Goal: Task Accomplishment & Management: Use online tool/utility

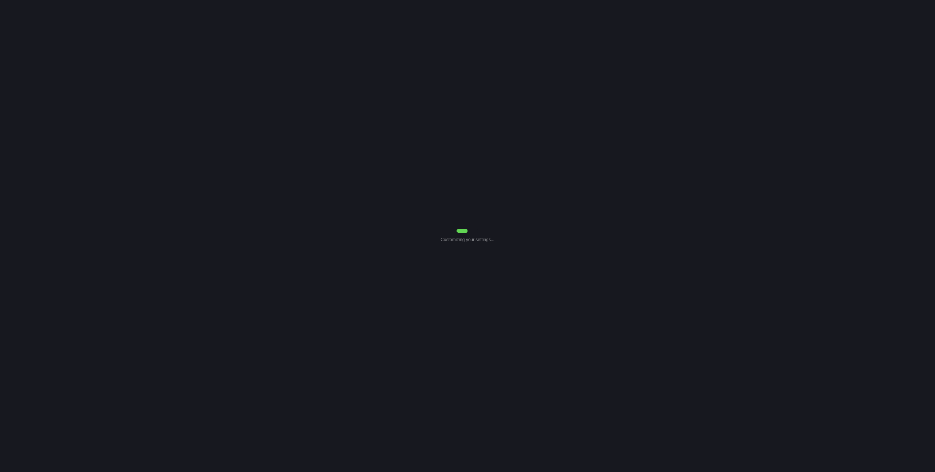
select select "Common Use"
select select "7"
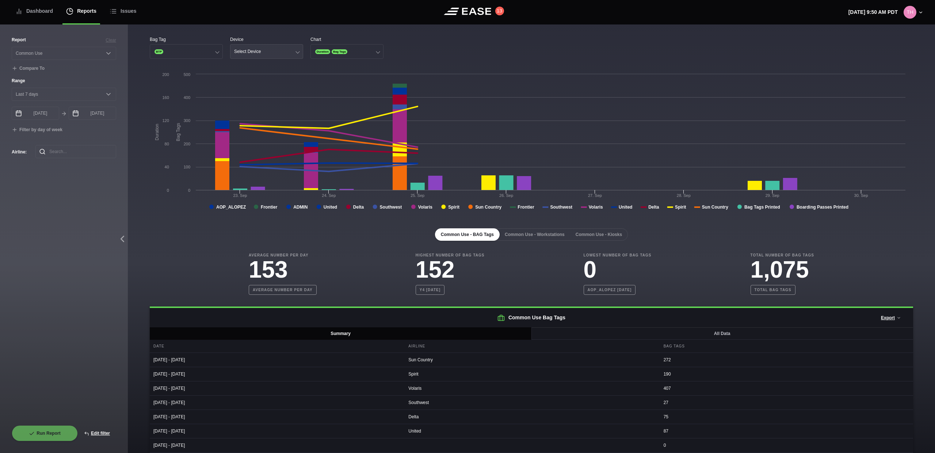
click at [273, 55] on button "Select Device" at bounding box center [266, 51] width 73 height 15
click at [250, 93] on div "Ticket" at bounding box center [267, 94] width 72 height 14
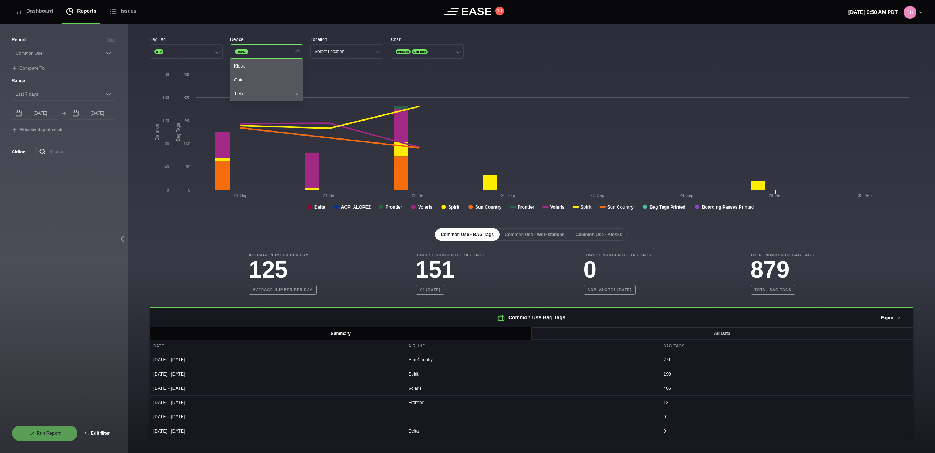
click at [338, 41] on div "Location" at bounding box center [347, 39] width 73 height 7
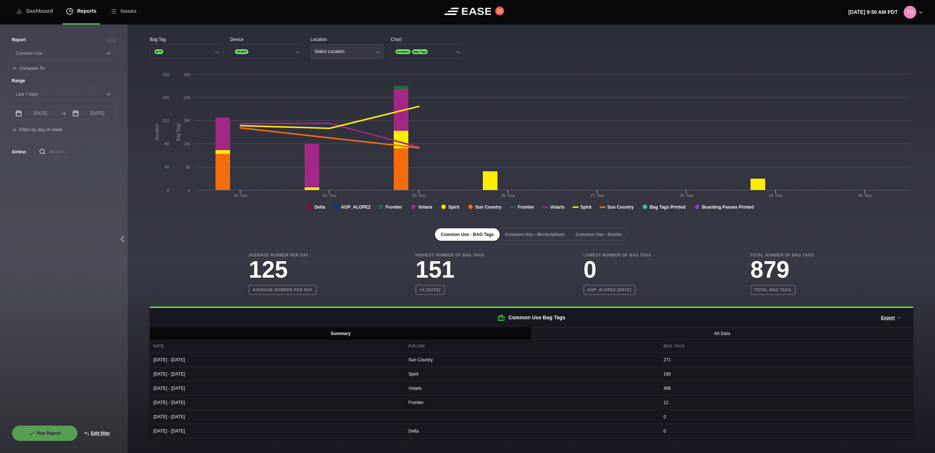
click at [338, 50] on div "Select Location" at bounding box center [330, 51] width 30 height 5
click at [337, 65] on div "08A" at bounding box center [347, 66] width 72 height 14
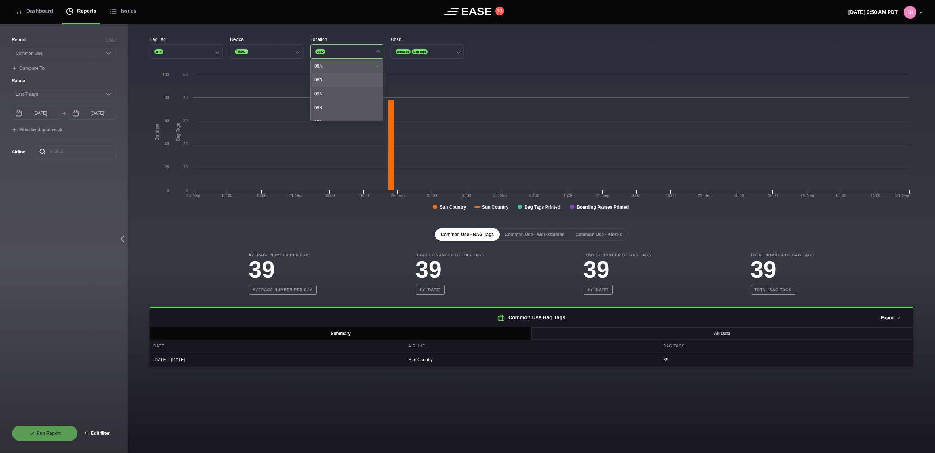
click at [345, 79] on div "08B" at bounding box center [347, 80] width 72 height 14
click at [348, 69] on div "08A" at bounding box center [347, 66] width 72 height 14
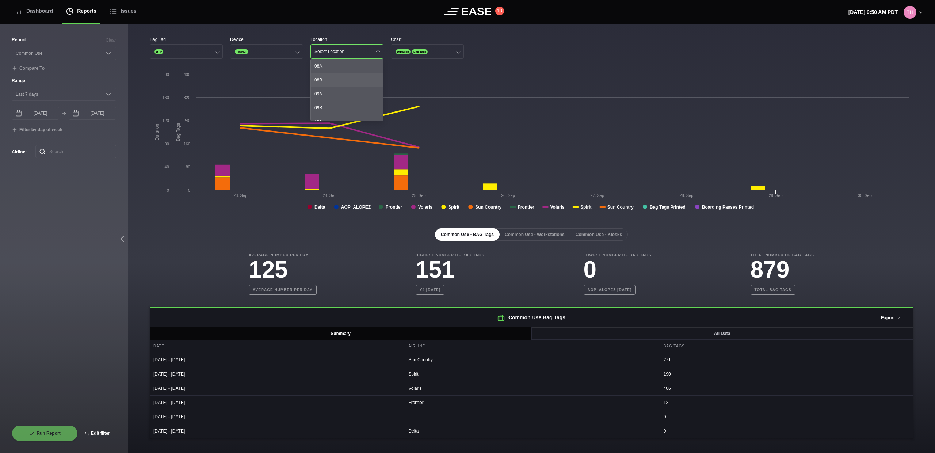
click at [345, 86] on div "08B" at bounding box center [347, 80] width 72 height 14
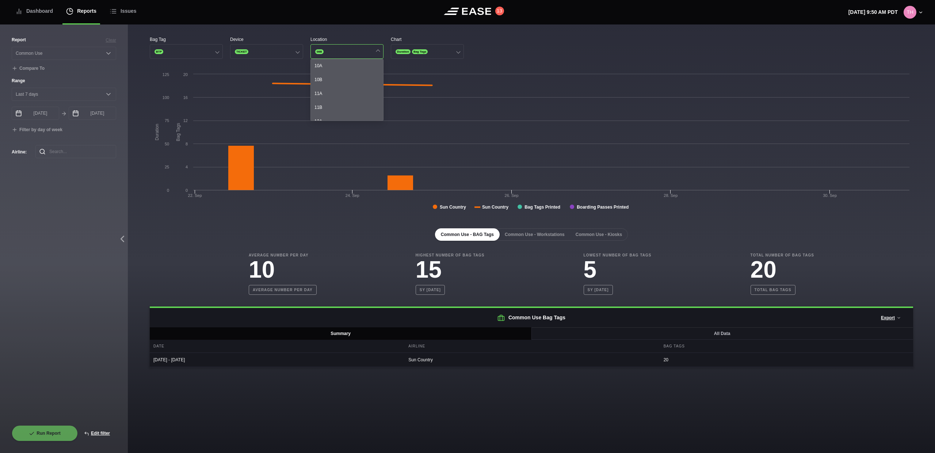
scroll to position [60, 0]
click at [345, 87] on div "11A" at bounding box center [347, 90] width 72 height 14
click at [345, 88] on div "10B" at bounding box center [347, 89] width 72 height 14
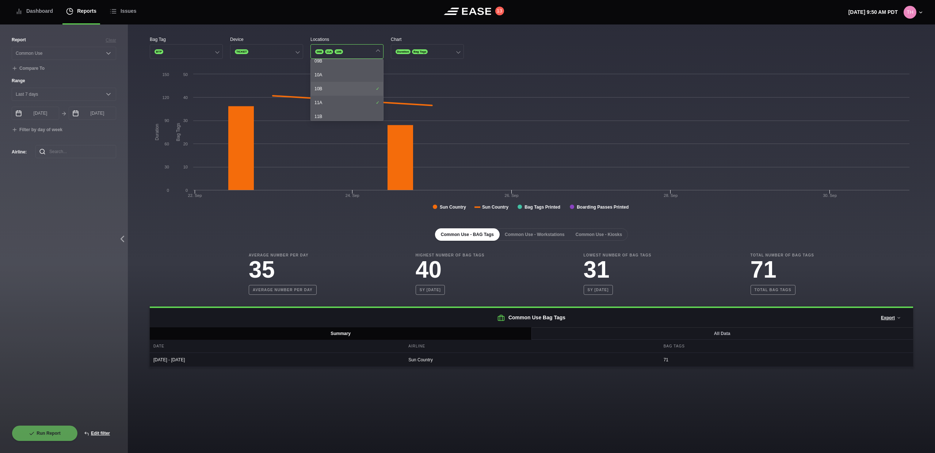
click at [345, 89] on div "10B" at bounding box center [347, 89] width 72 height 14
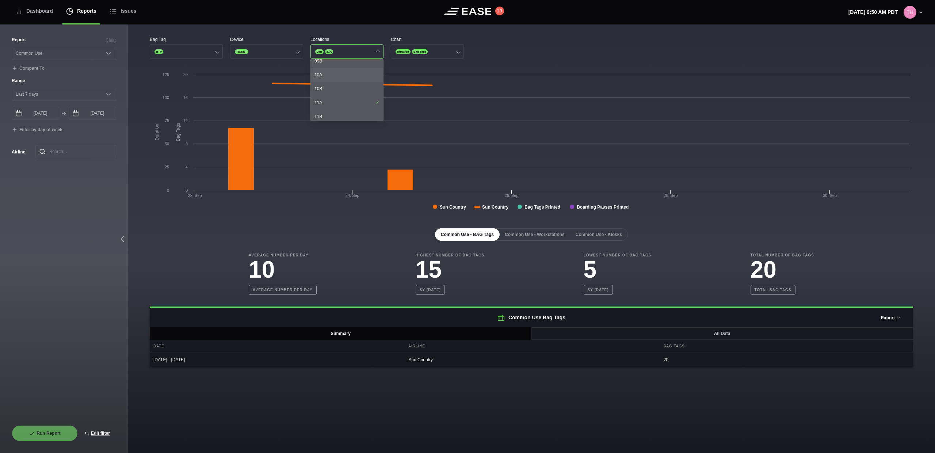
click at [352, 73] on div "10A" at bounding box center [347, 75] width 72 height 14
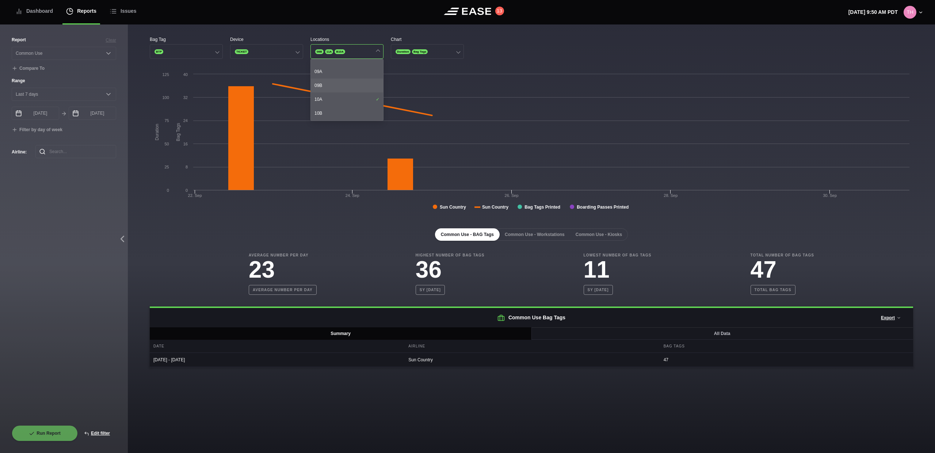
scroll to position [22, 0]
click at [353, 75] on div "09A" at bounding box center [347, 72] width 72 height 14
click at [349, 82] on div "09B" at bounding box center [347, 86] width 72 height 14
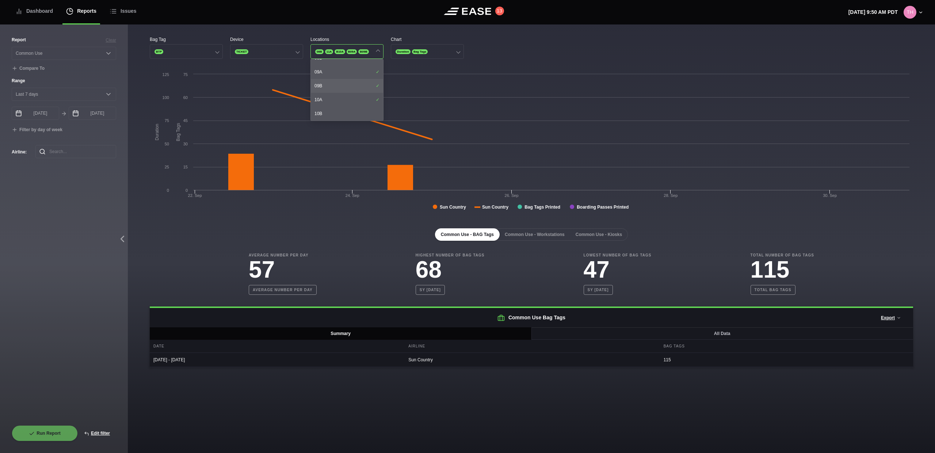
click at [349, 82] on div "09B" at bounding box center [347, 86] width 72 height 14
click at [356, 65] on div "09A" at bounding box center [347, 72] width 72 height 14
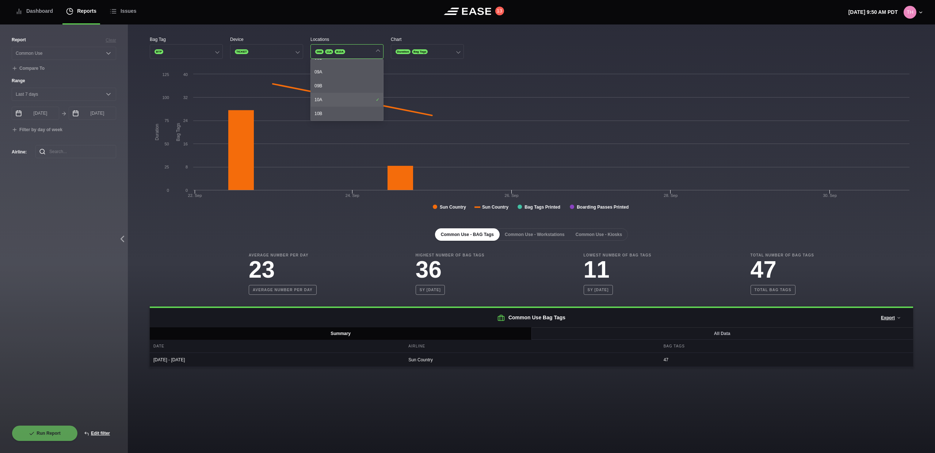
click at [345, 101] on div "10A" at bounding box center [347, 100] width 72 height 14
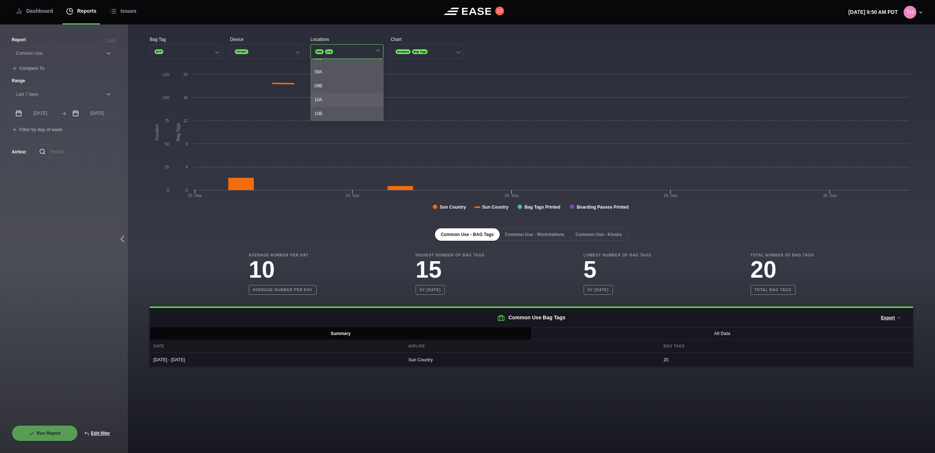
scroll to position [176, 0]
click at [345, 101] on div "15B" at bounding box center [347, 98] width 72 height 14
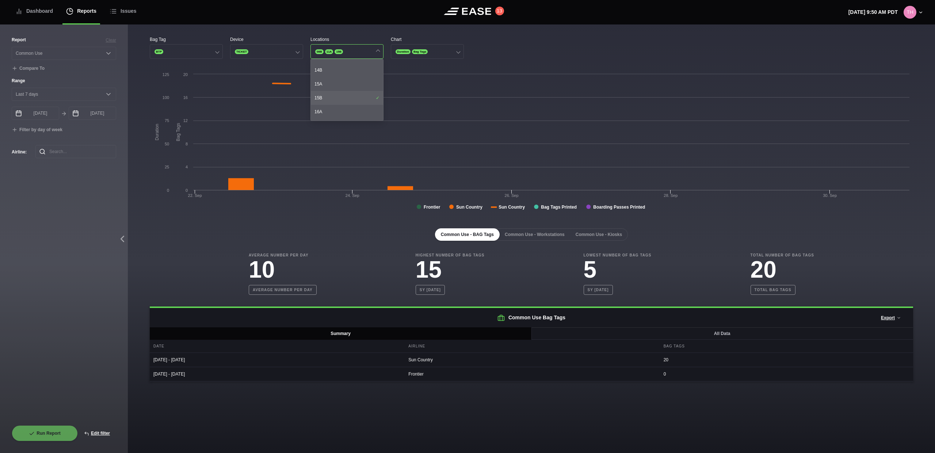
click at [345, 101] on div "15B" at bounding box center [347, 98] width 72 height 14
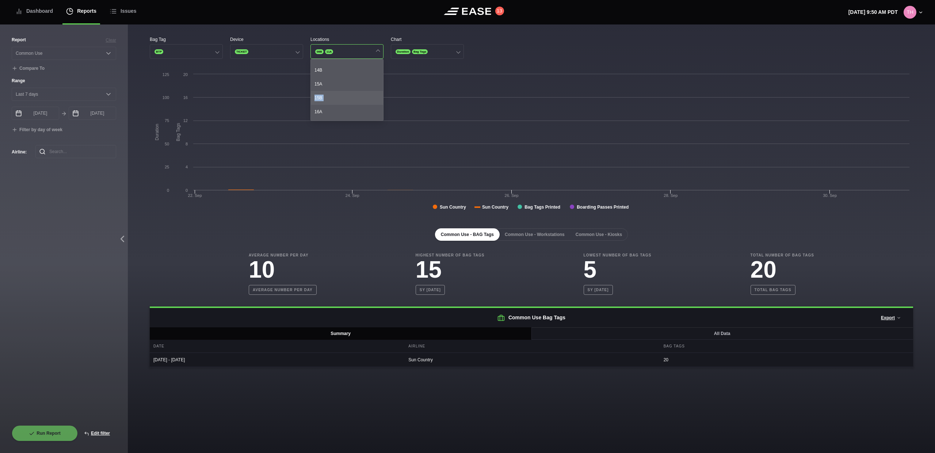
click at [345, 102] on div "15B" at bounding box center [347, 98] width 72 height 14
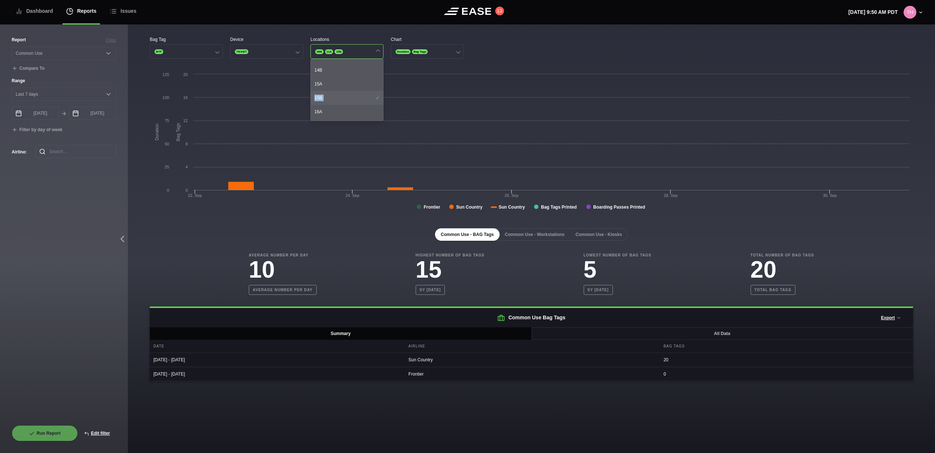
click at [345, 102] on div "15B" at bounding box center [347, 98] width 72 height 14
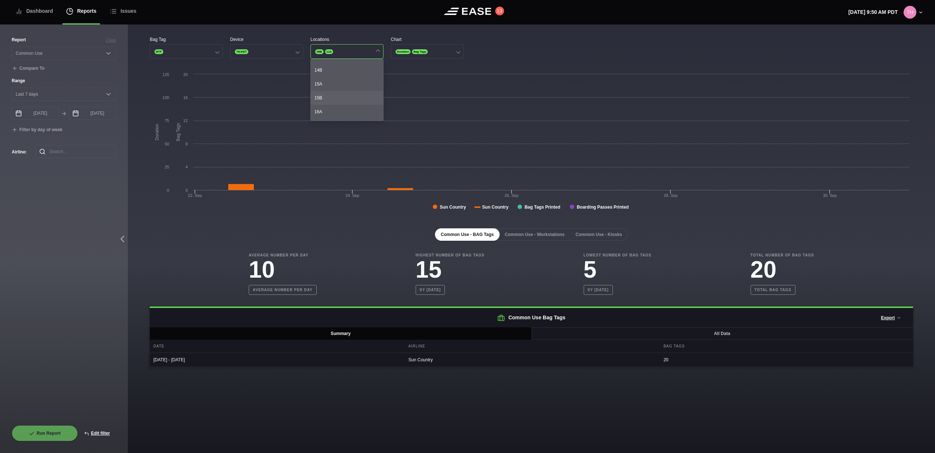
click at [345, 102] on div "15B" at bounding box center [347, 98] width 72 height 14
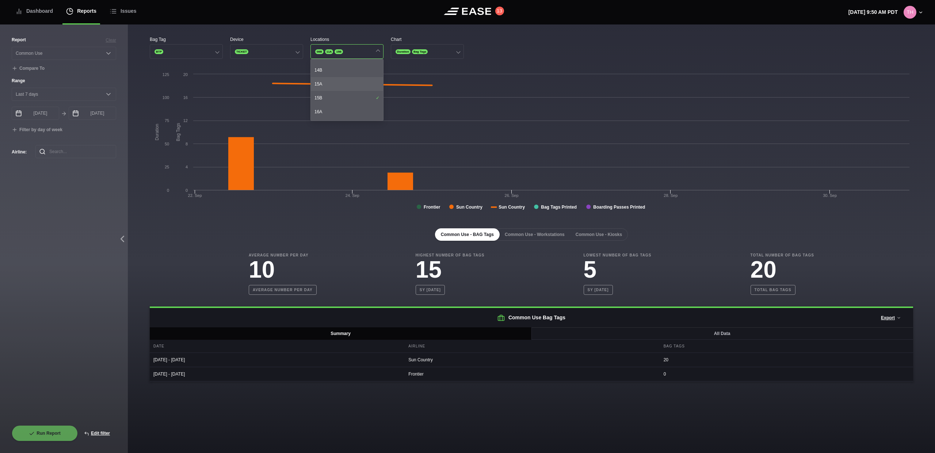
click at [343, 83] on div "15A" at bounding box center [347, 84] width 72 height 14
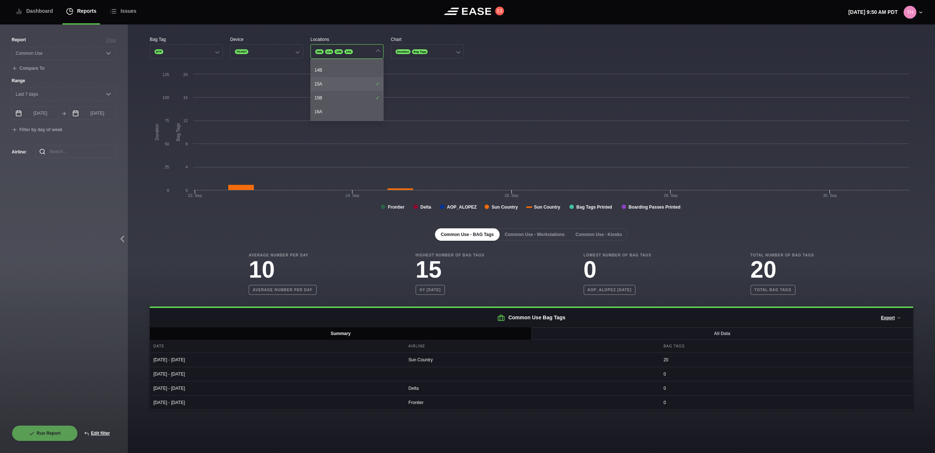
click at [343, 83] on div "15A" at bounding box center [347, 84] width 72 height 14
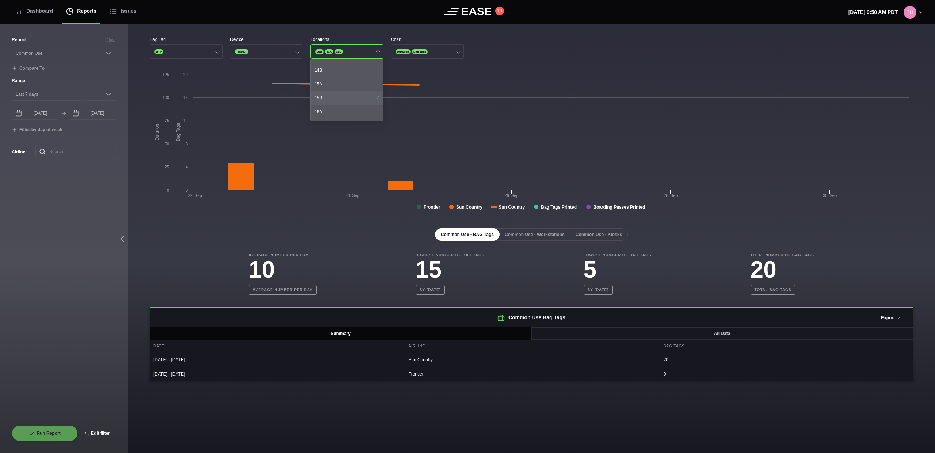
click at [342, 100] on div "15B" at bounding box center [347, 98] width 72 height 14
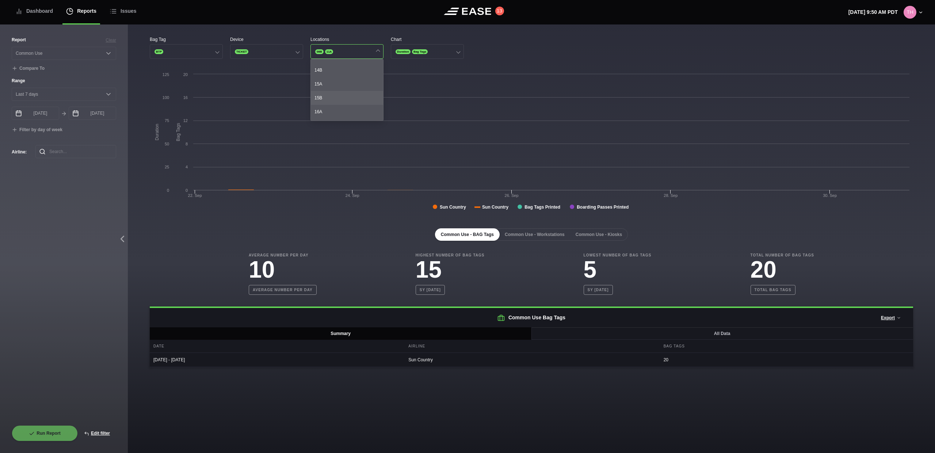
click at [342, 100] on div "15B" at bounding box center [347, 98] width 72 height 14
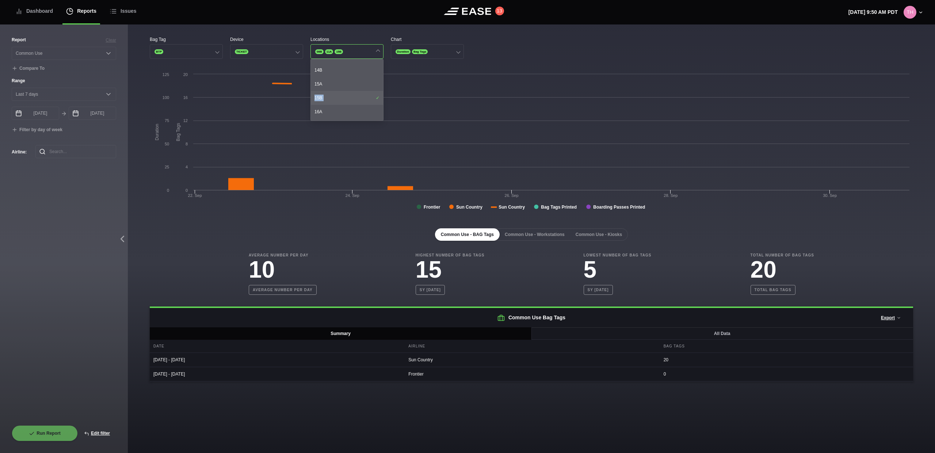
click at [342, 100] on div "15B" at bounding box center [347, 98] width 72 height 14
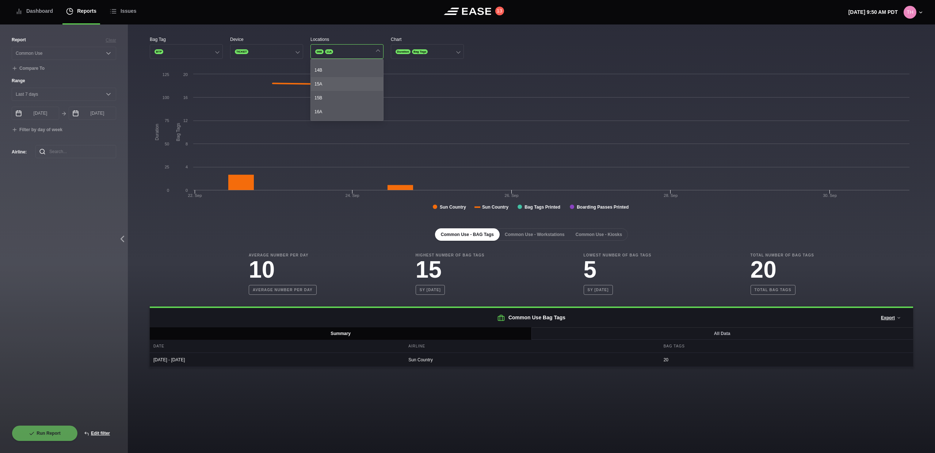
click at [342, 89] on div "15A" at bounding box center [347, 84] width 72 height 14
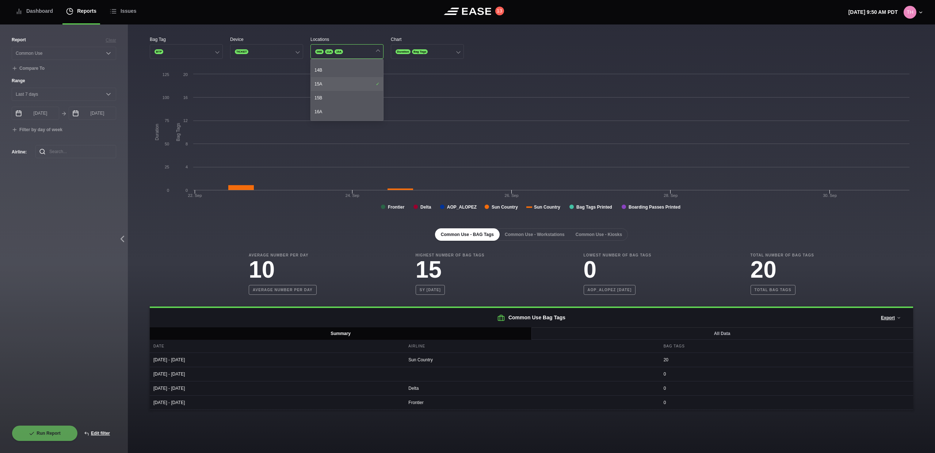
click at [342, 88] on div "15A" at bounding box center [347, 84] width 72 height 14
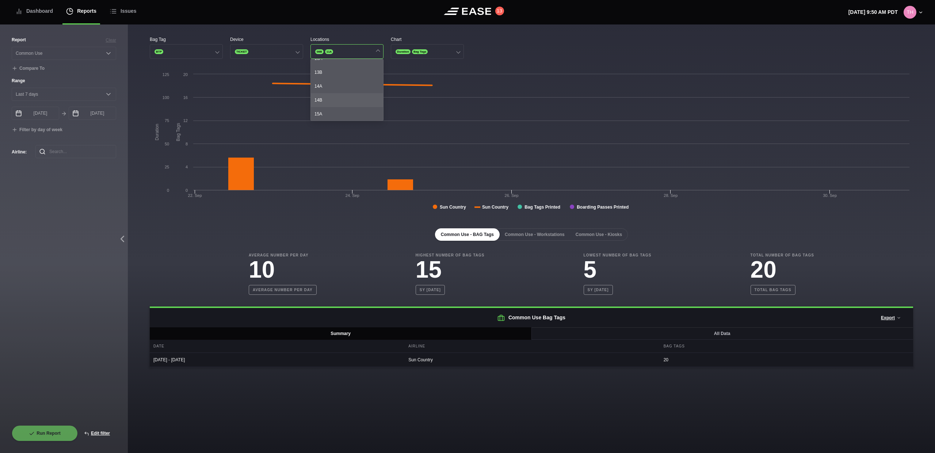
scroll to position [109, 0]
click at [342, 88] on div "12B" at bounding box center [347, 83] width 72 height 14
click at [342, 89] on div "12B" at bounding box center [347, 83] width 72 height 14
click at [342, 89] on div "10B" at bounding box center [347, 91] width 72 height 14
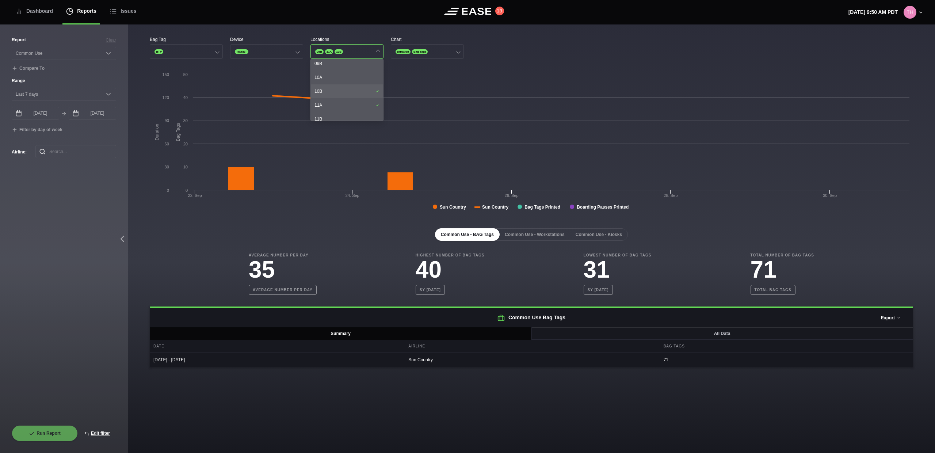
click at [342, 90] on div "10B" at bounding box center [347, 91] width 72 height 14
click at [343, 102] on div "11A" at bounding box center [347, 105] width 72 height 14
click at [348, 80] on div "10A" at bounding box center [347, 78] width 72 height 14
click at [348, 69] on div "09B" at bounding box center [347, 64] width 72 height 14
drag, startPoint x: 349, startPoint y: 67, endPoint x: 349, endPoint y: 71, distance: 4.0
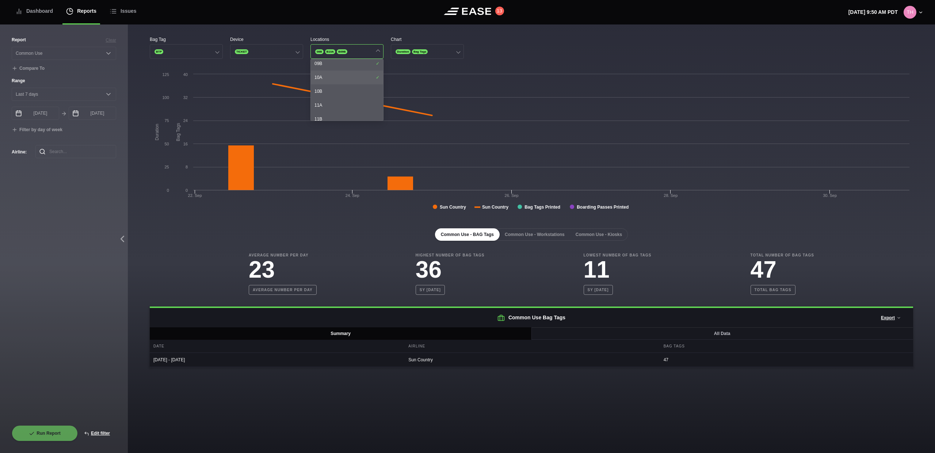
click at [349, 67] on div "09B" at bounding box center [347, 64] width 72 height 14
click at [347, 74] on div "10A" at bounding box center [347, 78] width 72 height 14
click at [349, 73] on div "08B" at bounding box center [347, 80] width 72 height 14
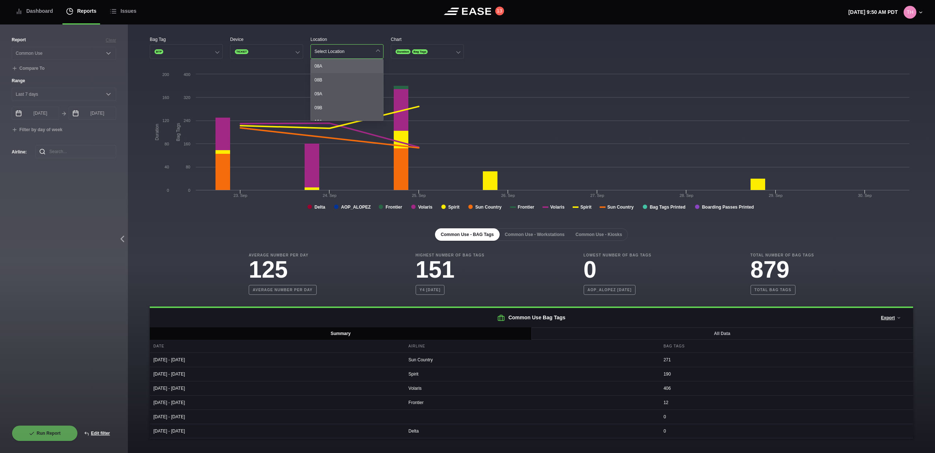
click at [352, 65] on div "08A" at bounding box center [347, 66] width 72 height 14
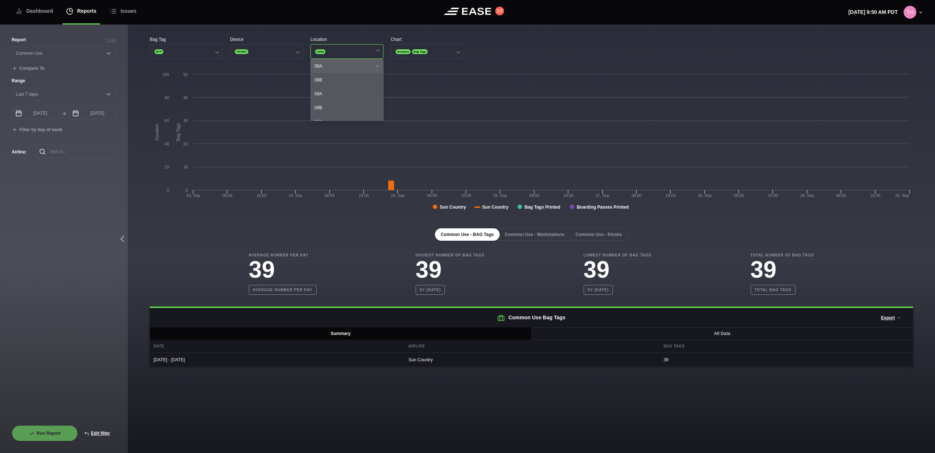
click at [352, 65] on div "08A" at bounding box center [347, 66] width 72 height 14
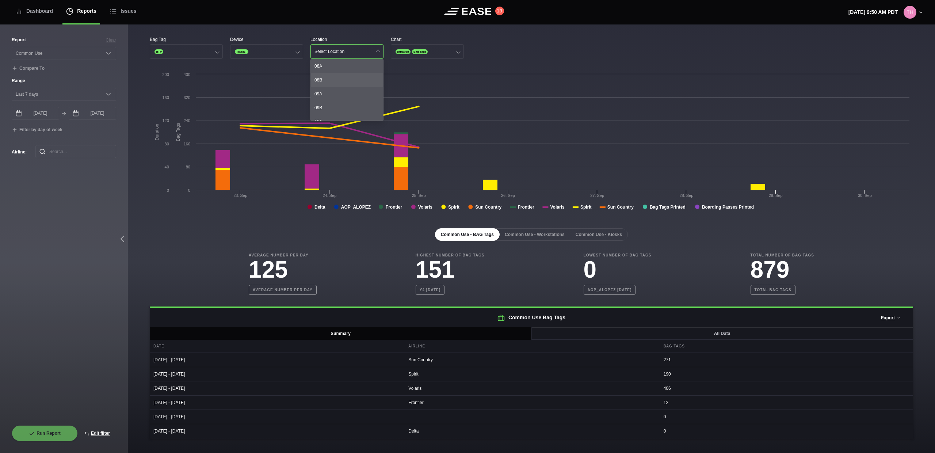
click at [347, 79] on div "08B" at bounding box center [347, 80] width 72 height 14
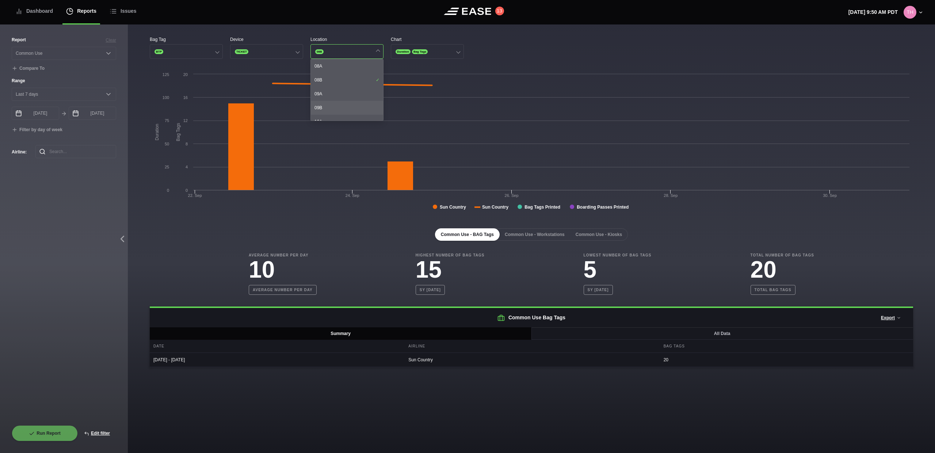
click at [342, 101] on div "09B" at bounding box center [347, 108] width 72 height 14
click at [342, 102] on div "09B" at bounding box center [347, 108] width 72 height 14
click at [358, 81] on div "08B" at bounding box center [347, 80] width 72 height 14
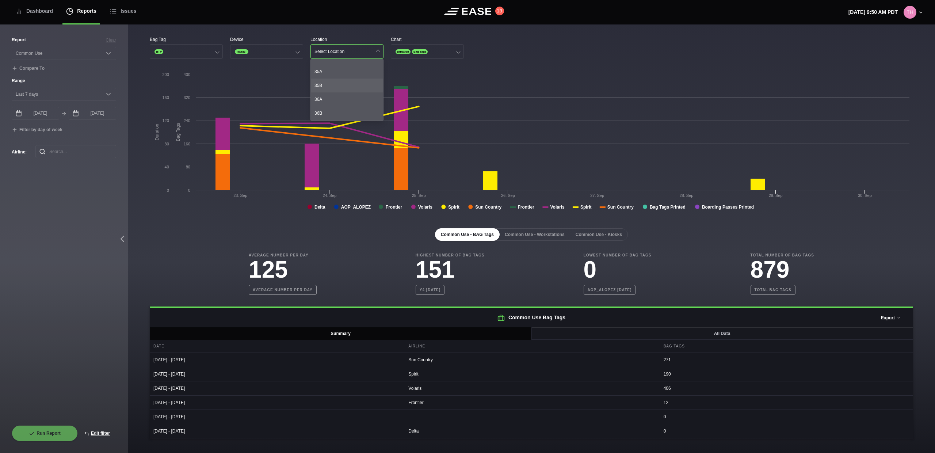
scroll to position [249, 0]
click at [358, 82] on div "35B" at bounding box center [347, 81] width 72 height 14
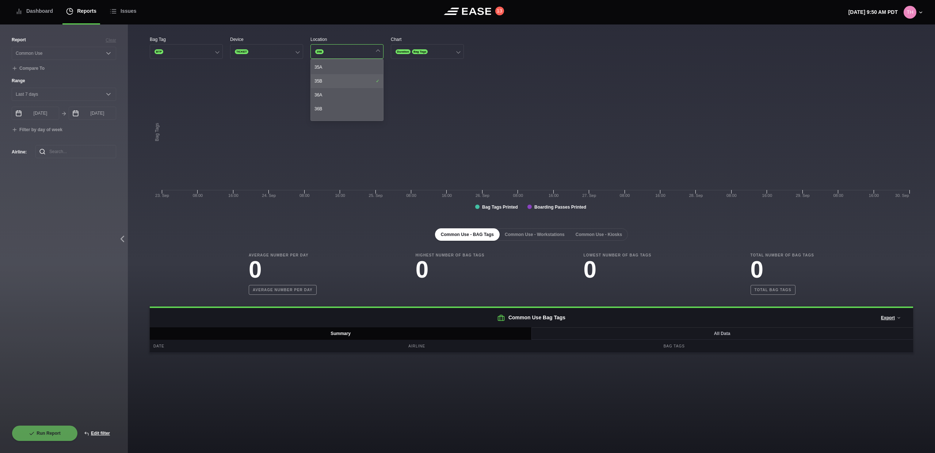
click at [358, 82] on div "35B" at bounding box center [347, 81] width 72 height 14
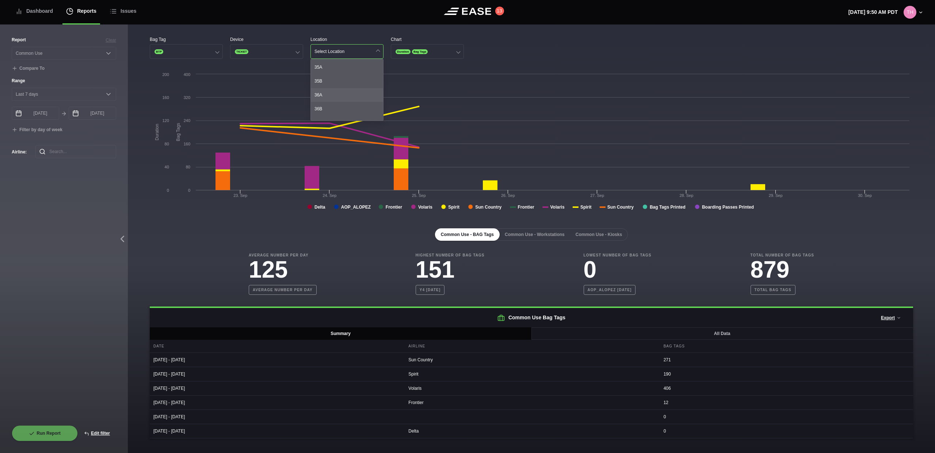
click at [350, 99] on div "36A" at bounding box center [347, 95] width 72 height 14
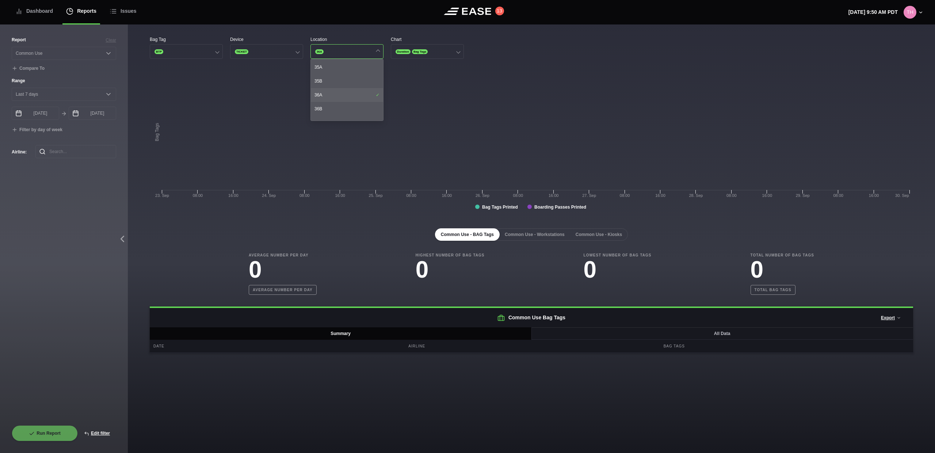
click at [350, 99] on div "36A" at bounding box center [347, 95] width 72 height 14
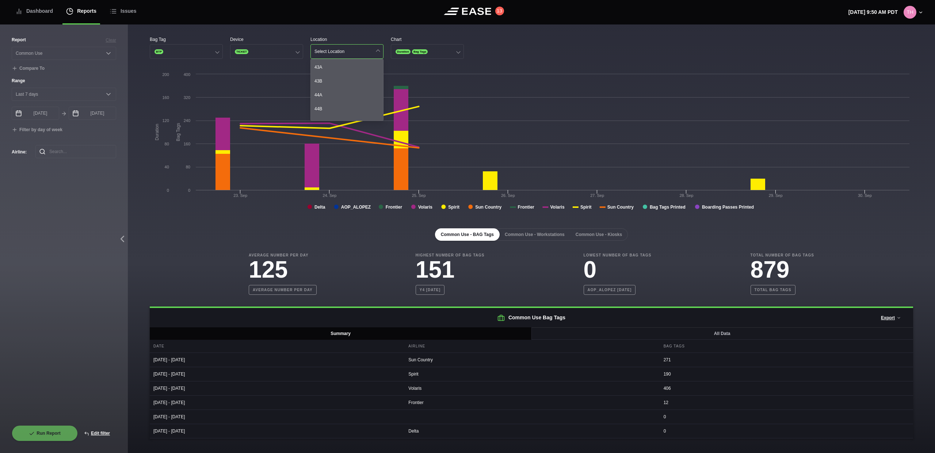
scroll to position [536, 0]
click at [348, 84] on div "46A" at bounding box center [347, 86] width 72 height 14
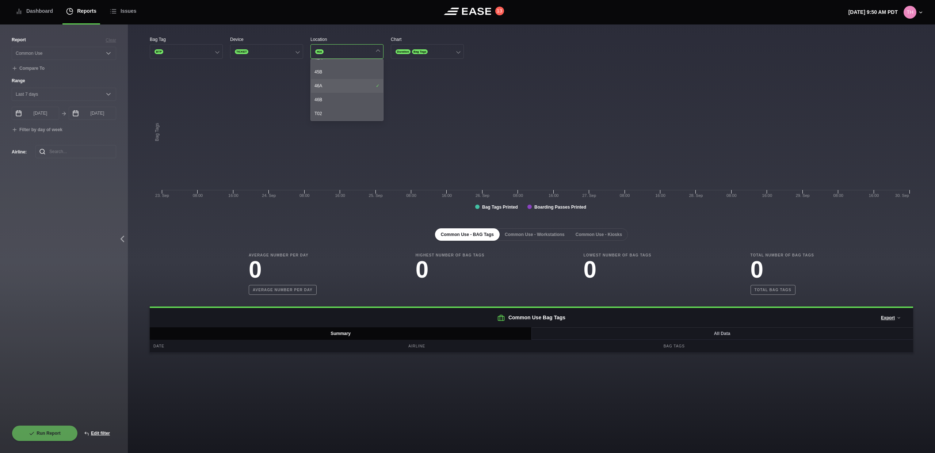
click at [348, 84] on div "46A" at bounding box center [347, 86] width 72 height 14
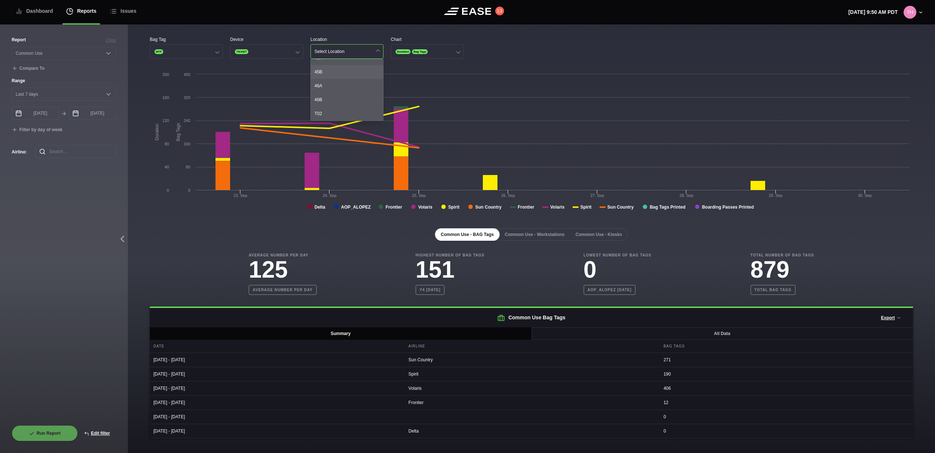
click at [349, 76] on div "45B" at bounding box center [347, 72] width 72 height 14
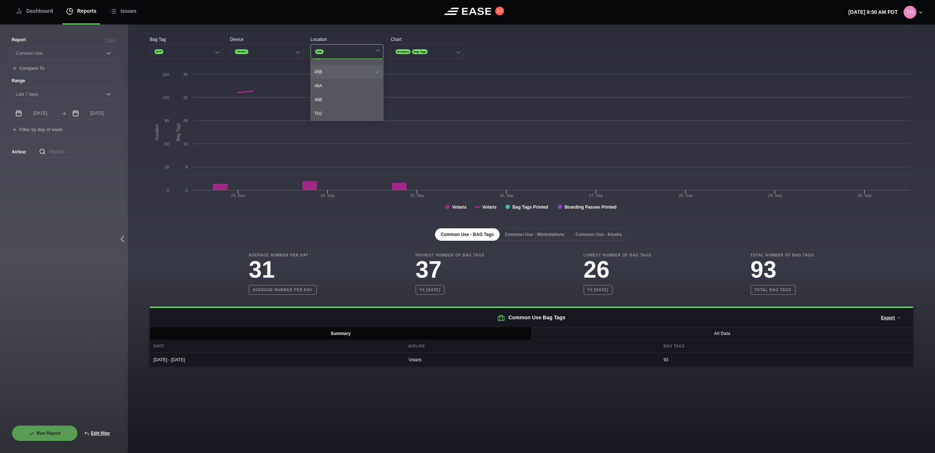
click at [349, 76] on div "45B" at bounding box center [347, 72] width 72 height 14
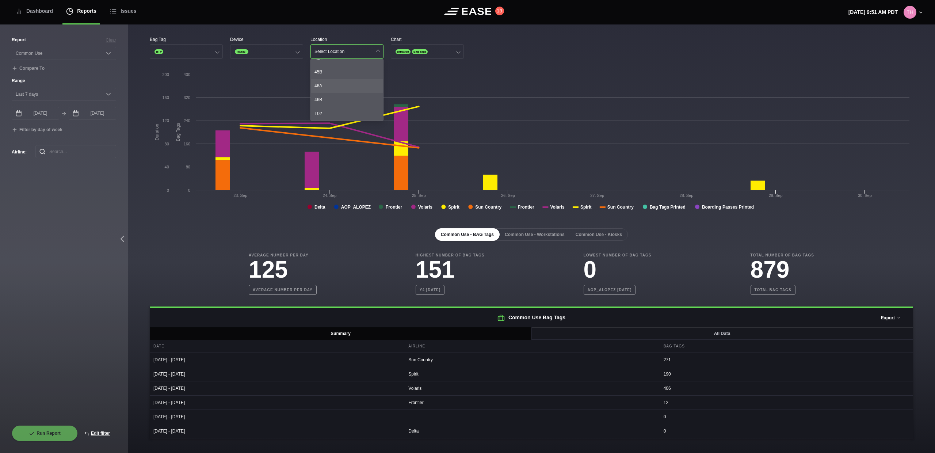
click at [338, 92] on div "46A" at bounding box center [347, 86] width 72 height 14
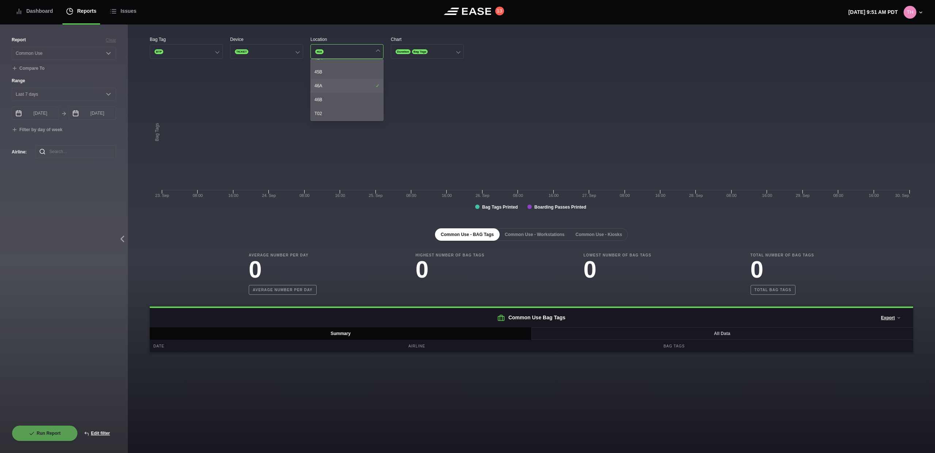
click at [338, 92] on div "46A" at bounding box center [347, 86] width 72 height 14
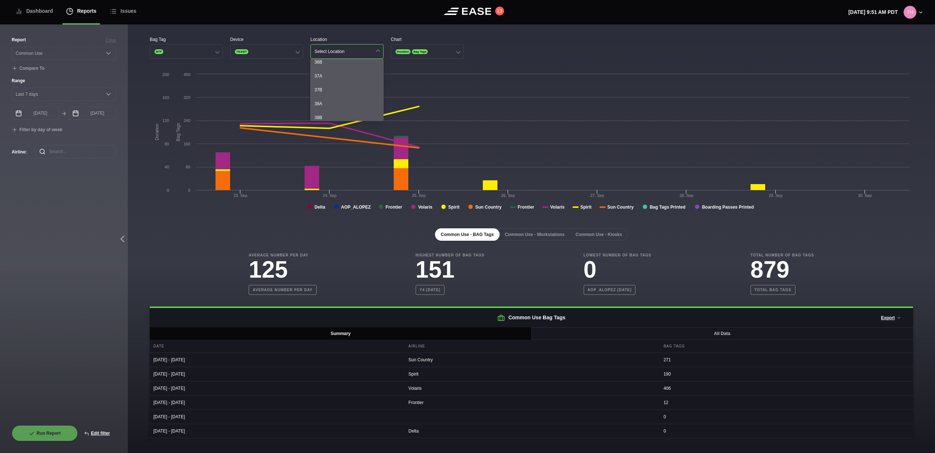
scroll to position [294, 0]
click at [338, 93] on div "37B" at bounding box center [347, 91] width 72 height 14
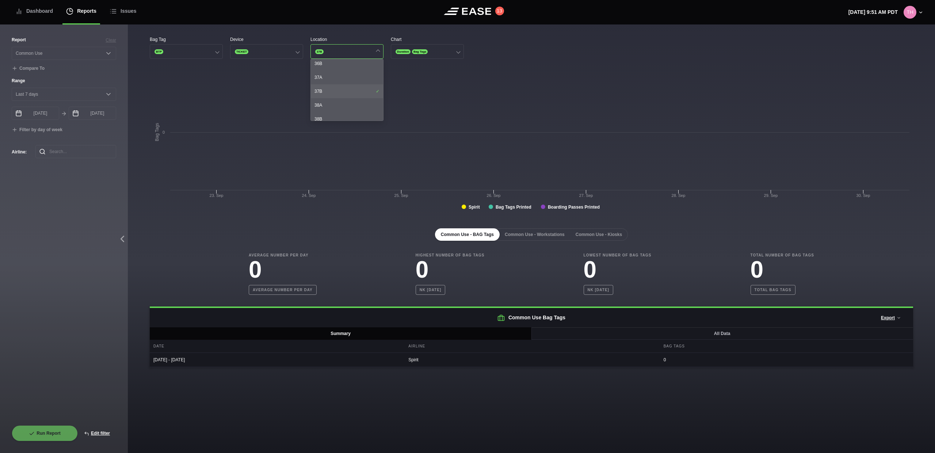
click at [338, 93] on div "37B" at bounding box center [347, 91] width 72 height 14
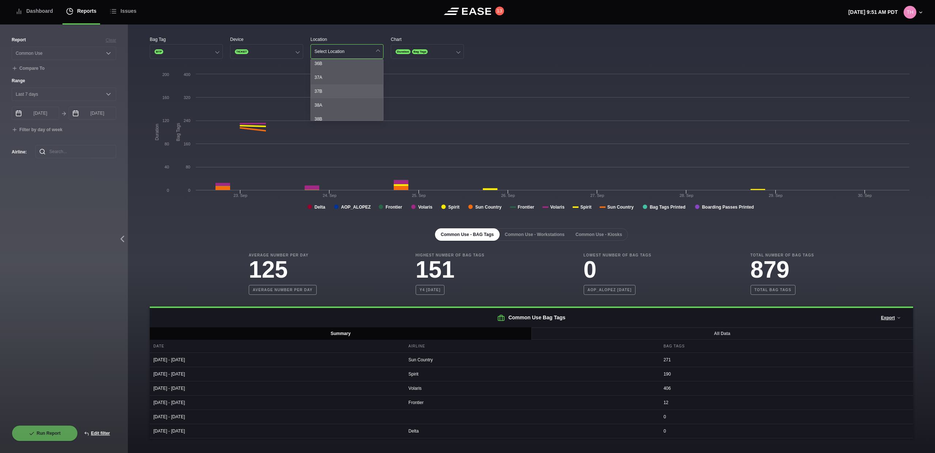
click at [338, 93] on div "37B" at bounding box center [347, 91] width 72 height 14
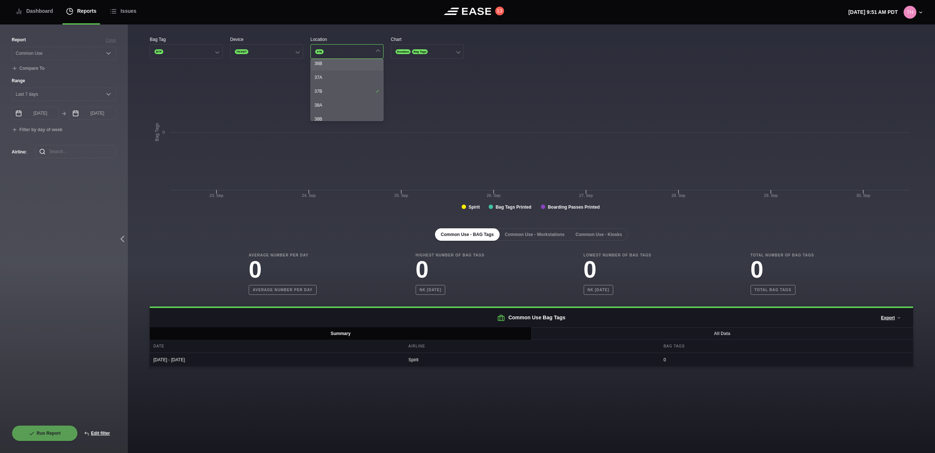
click at [345, 69] on div "36B" at bounding box center [347, 64] width 72 height 14
click at [342, 79] on div "37A" at bounding box center [347, 78] width 72 height 14
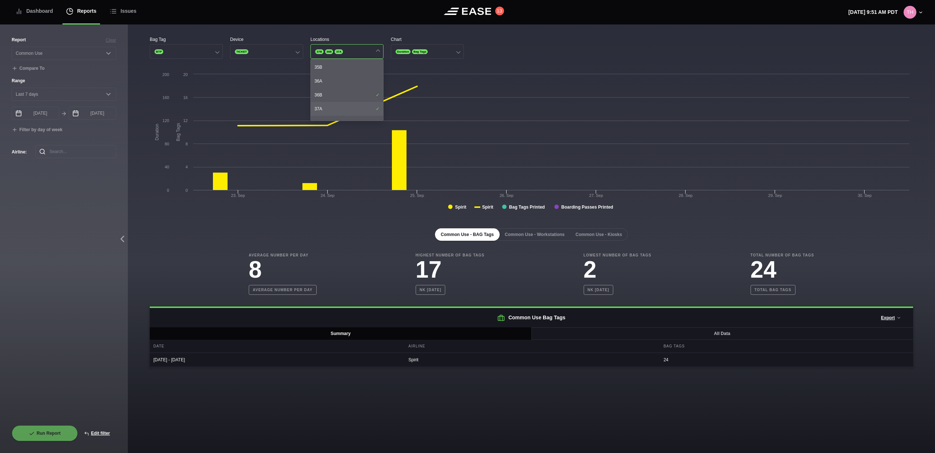
scroll to position [226, 0]
click at [348, 83] on div "35A" at bounding box center [347, 90] width 72 height 14
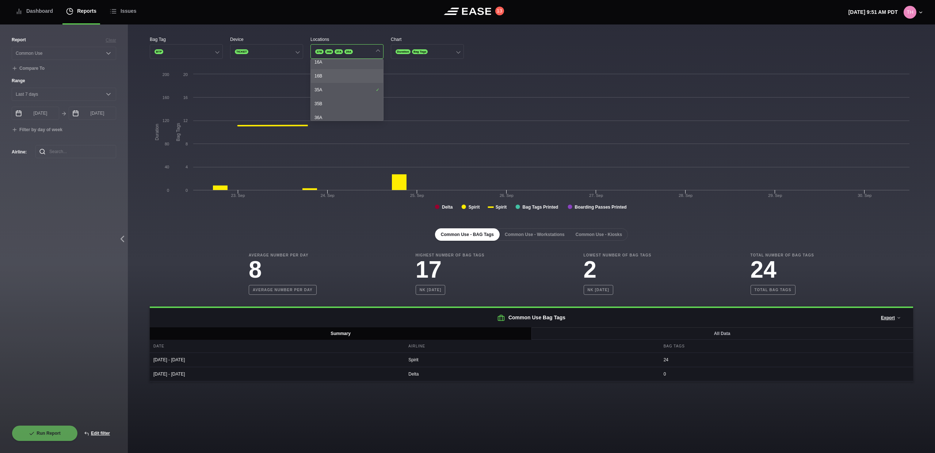
click at [349, 72] on div "16B" at bounding box center [347, 76] width 72 height 14
click at [345, 83] on div "37A" at bounding box center [347, 90] width 72 height 14
click at [347, 69] on div "36B" at bounding box center [347, 76] width 72 height 14
click at [339, 95] on div "37A" at bounding box center [347, 90] width 72 height 14
